Goal: Transaction & Acquisition: Purchase product/service

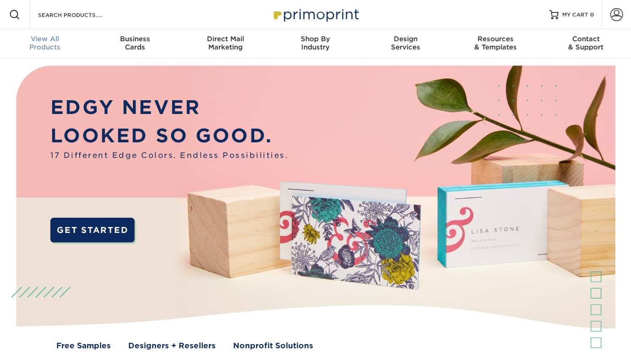
click at [45, 47] on div "View All Products" at bounding box center [45, 43] width 90 height 16
click at [40, 16] on input "Search Products" at bounding box center [81, 14] width 89 height 11
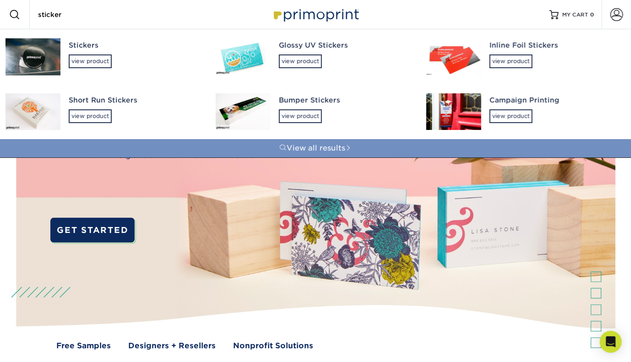
type input "sticker"
click at [333, 148] on link "View all results" at bounding box center [315, 148] width 631 height 18
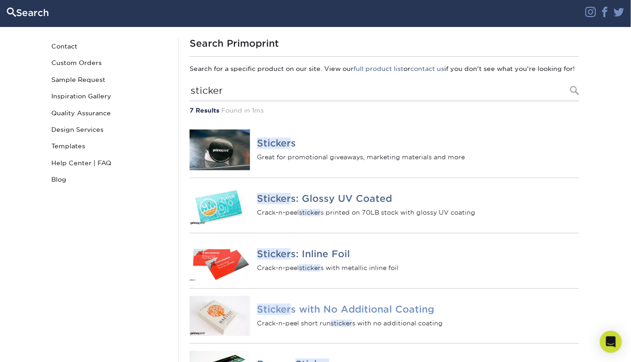
scroll to position [46, 0]
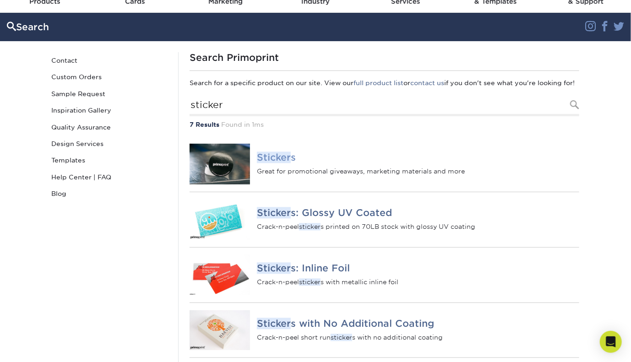
click at [379, 163] on h4 "Sticker s" at bounding box center [418, 157] width 322 height 11
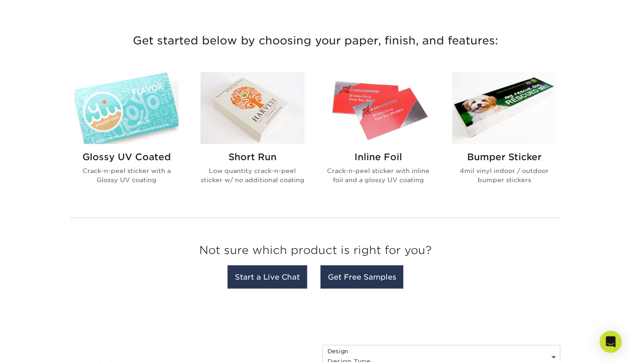
scroll to position [229, 0]
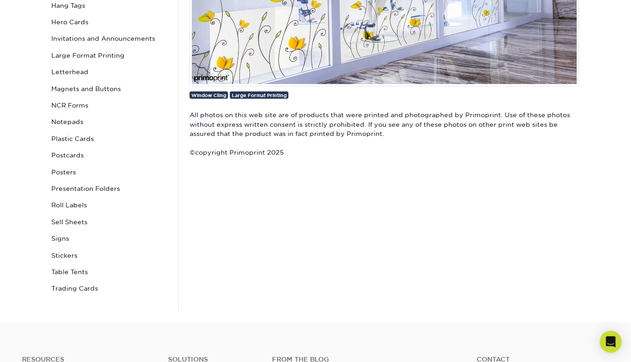
scroll to position [321, 0]
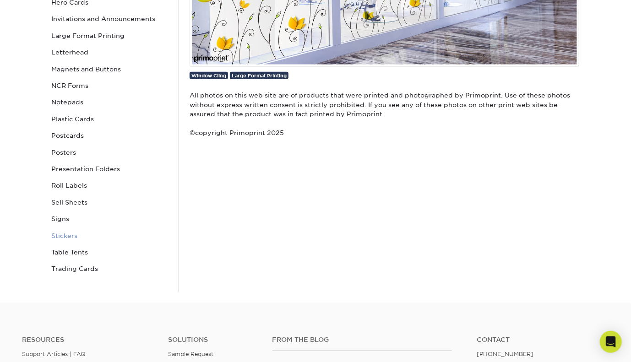
click at [94, 233] on link "Stickers" at bounding box center [110, 236] width 124 height 16
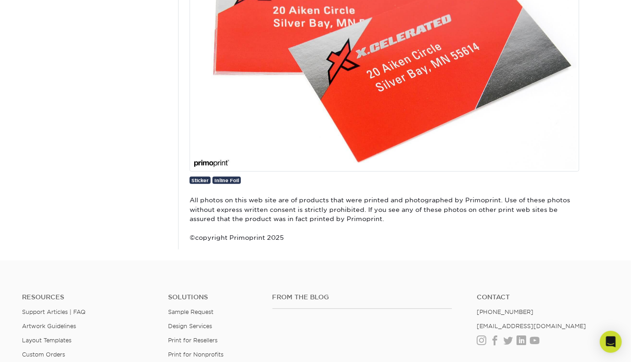
scroll to position [1503, 0]
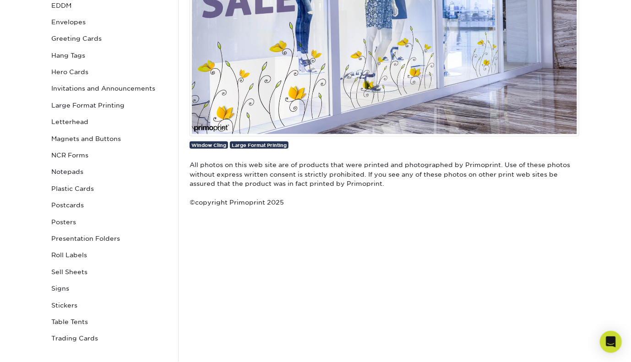
scroll to position [229, 0]
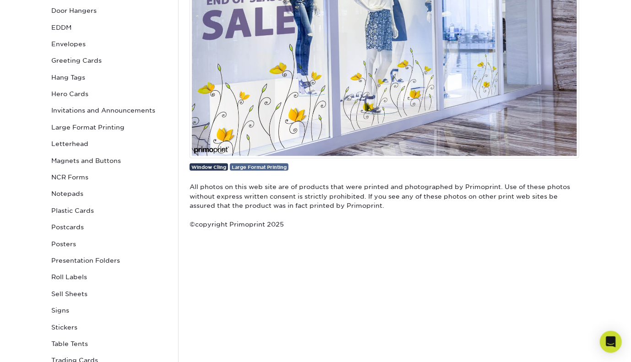
click at [271, 167] on span "Large Format Printing" at bounding box center [259, 166] width 55 height 5
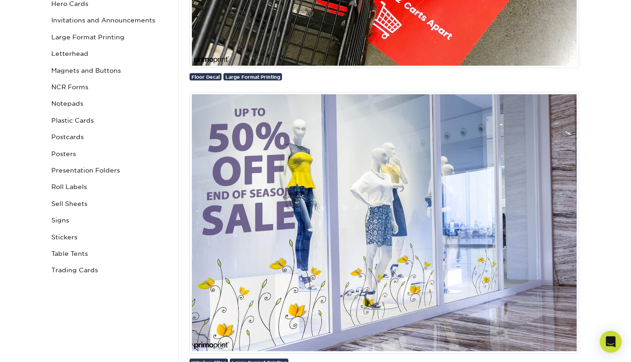
scroll to position [504, 0]
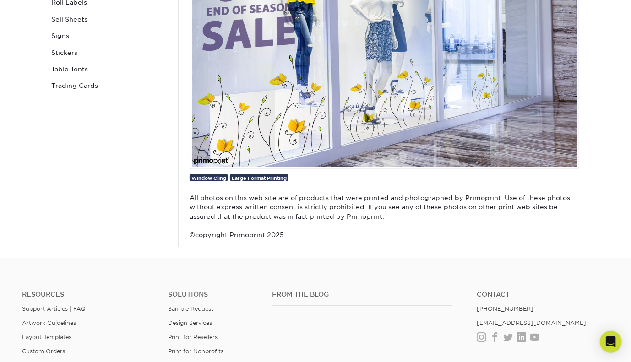
click at [295, 129] on img at bounding box center [385, 37] width 390 height 261
